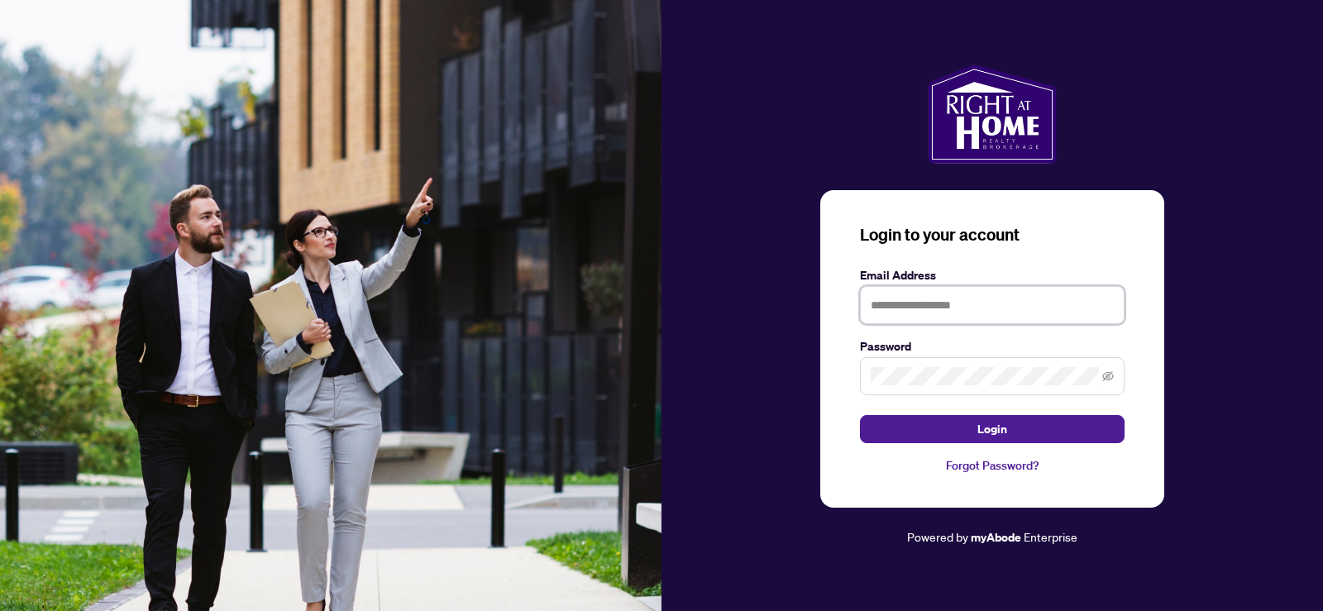
click at [996, 314] on input "text" at bounding box center [992, 305] width 265 height 38
type input "**********"
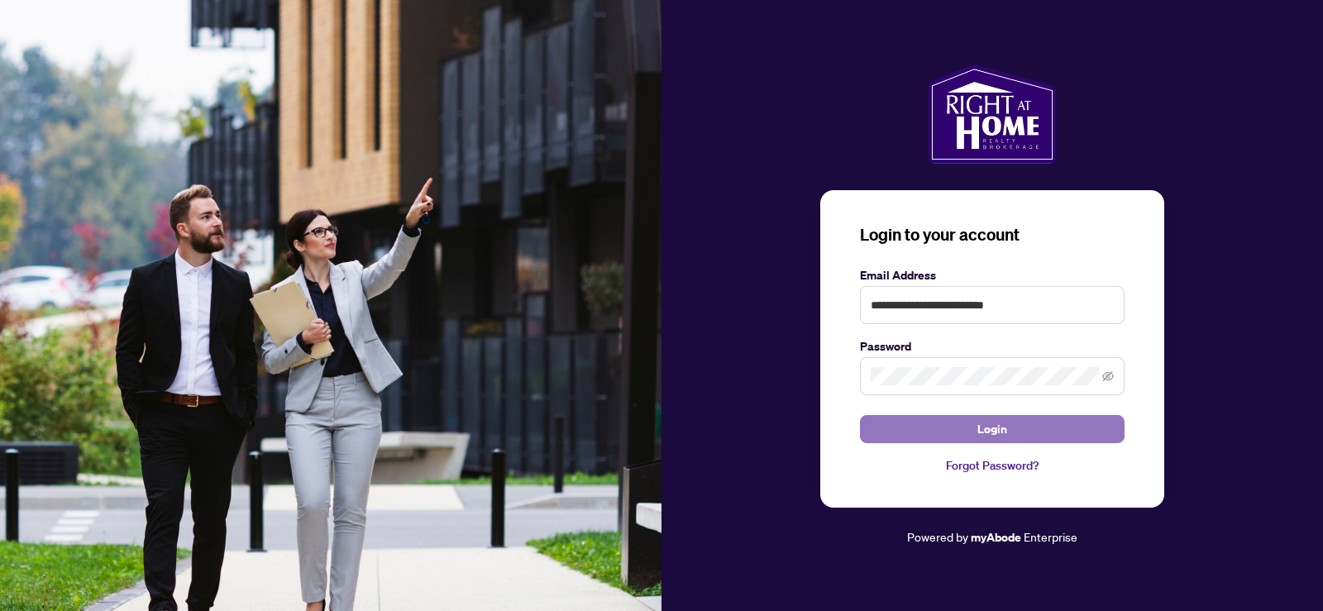
click at [1003, 420] on span "Login" at bounding box center [992, 429] width 30 height 26
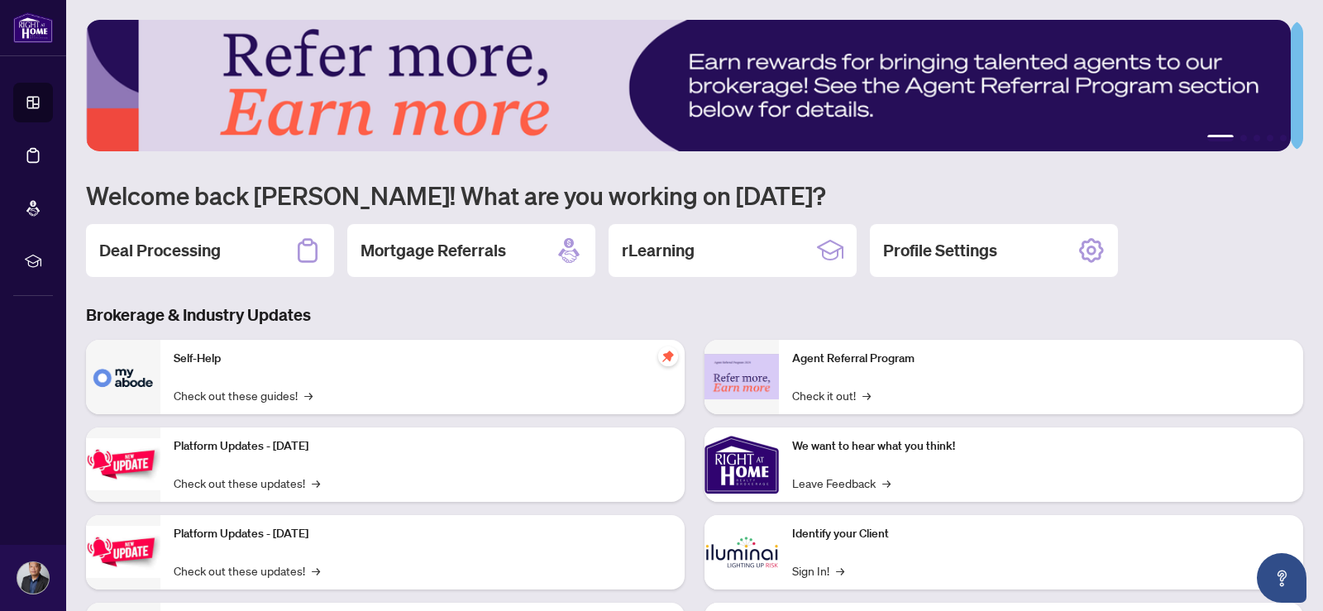
click at [217, 260] on div "Deal Processing" at bounding box center [210, 250] width 248 height 53
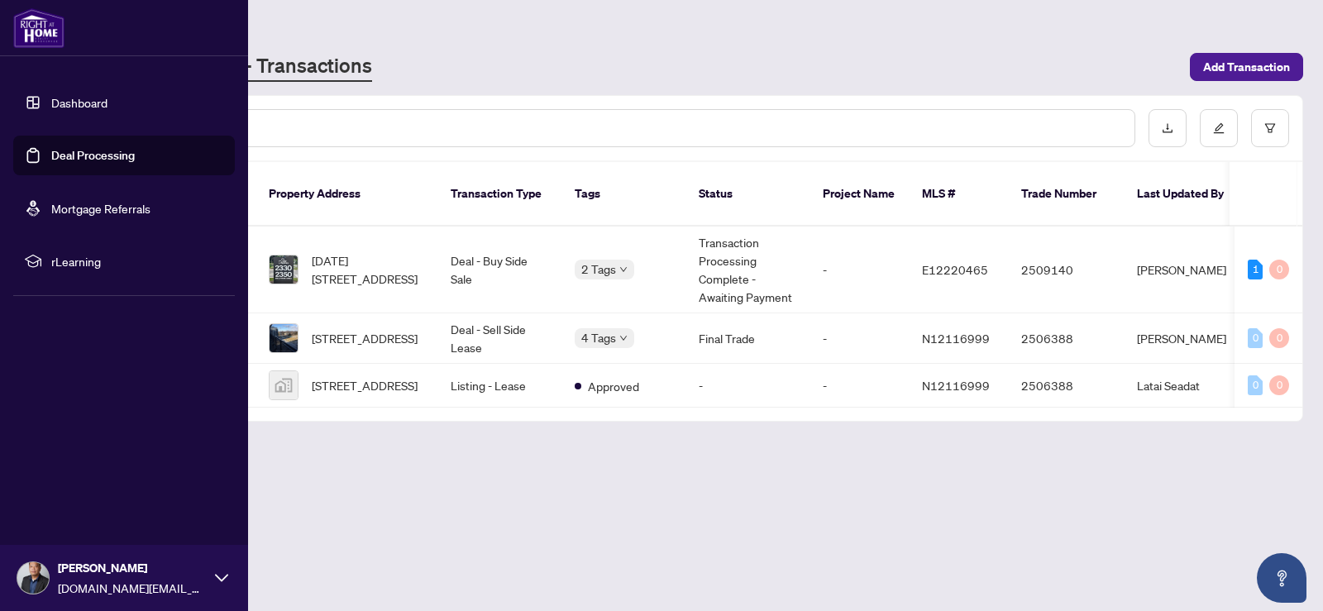
click at [55, 584] on div "[PERSON_NAME] [DOMAIN_NAME][EMAIL_ADDRESS][DOMAIN_NAME]" at bounding box center [124, 578] width 248 height 66
click at [69, 490] on span "Logout" at bounding box center [66, 479] width 37 height 26
